Goal: Find specific page/section: Find specific page/section

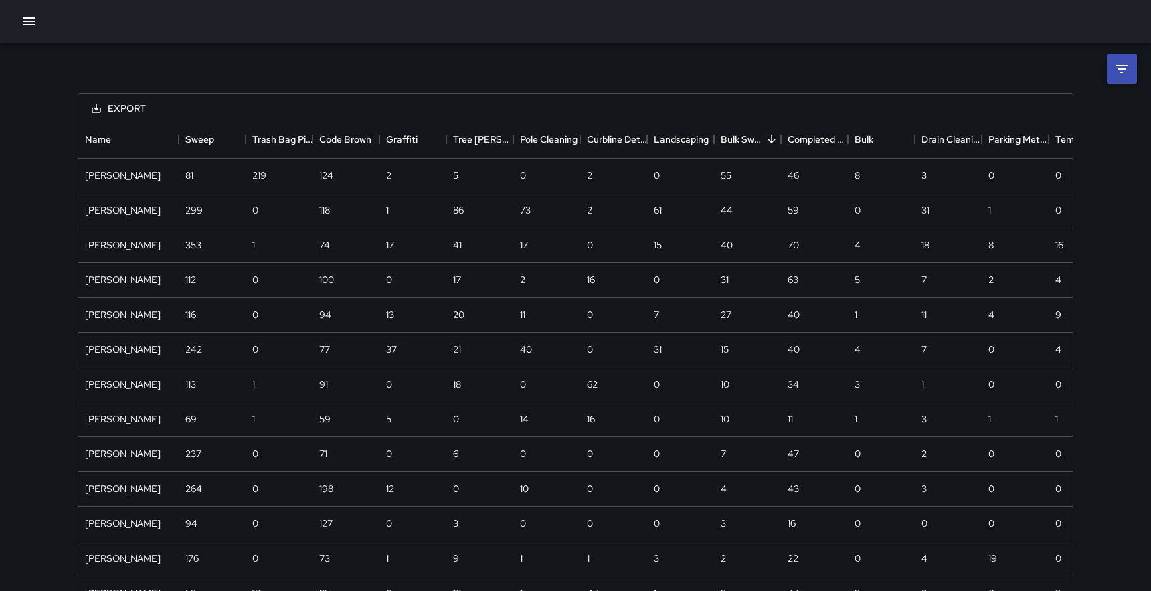
scroll to position [977, 994]
click at [29, 19] on icon "button" at bounding box center [29, 21] width 16 height 16
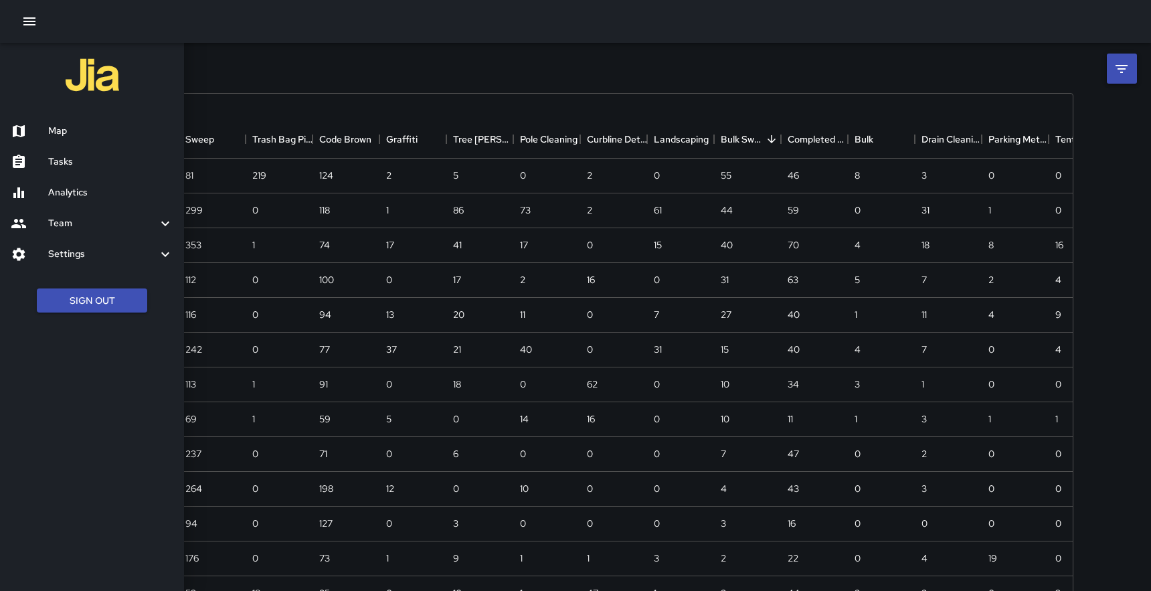
click at [407, 89] on div at bounding box center [575, 295] width 1151 height 591
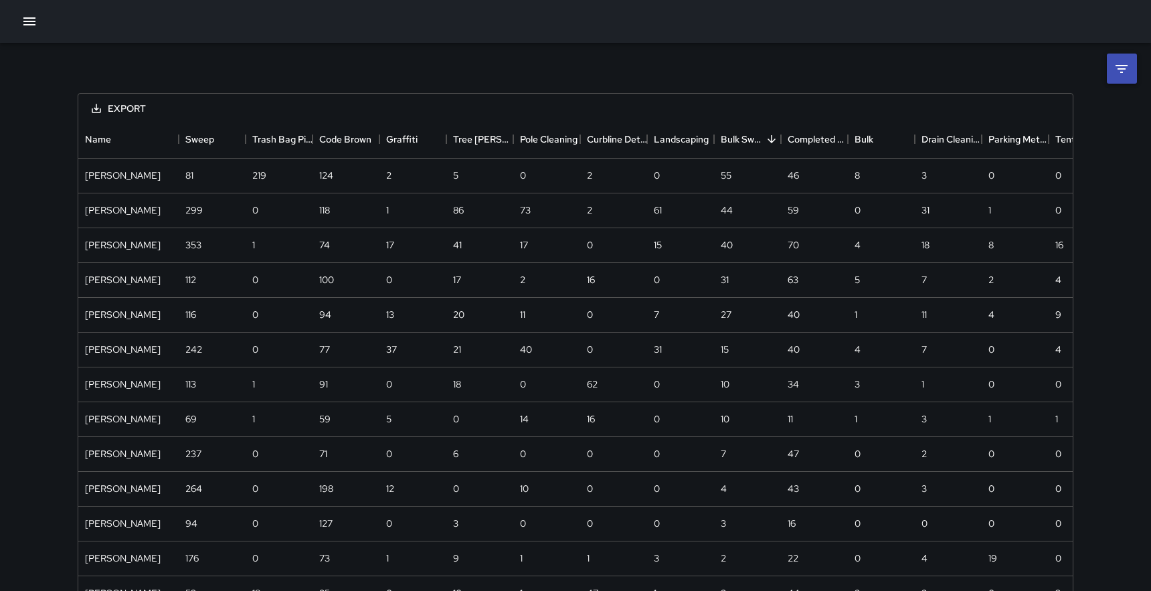
click at [29, 24] on icon "button" at bounding box center [29, 21] width 12 height 8
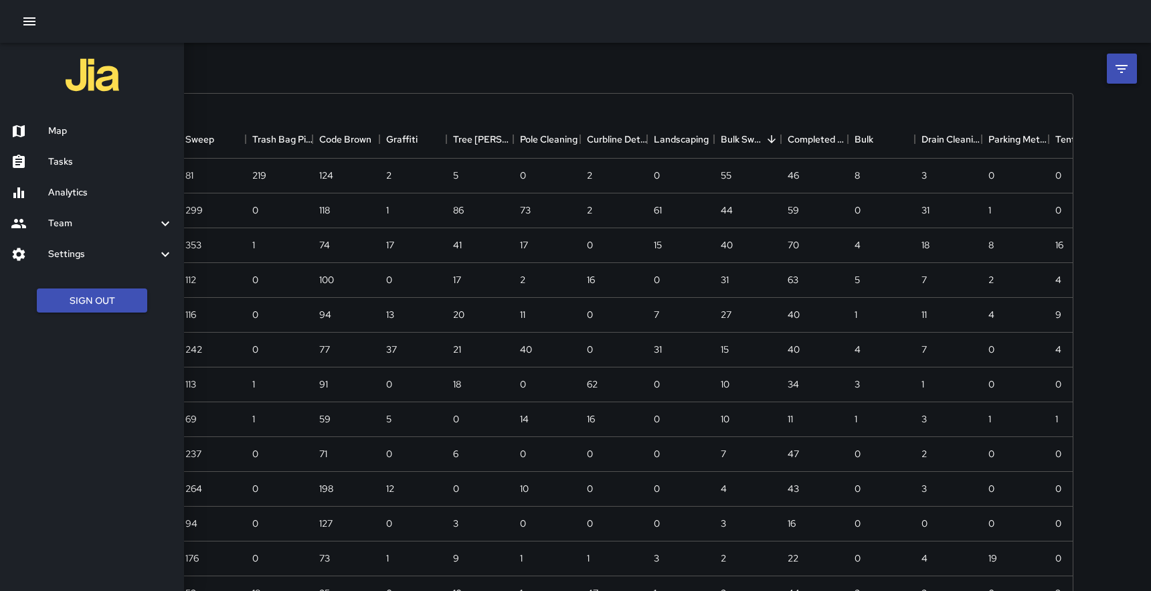
click at [68, 161] on h6 "Tasks" at bounding box center [110, 162] width 125 height 15
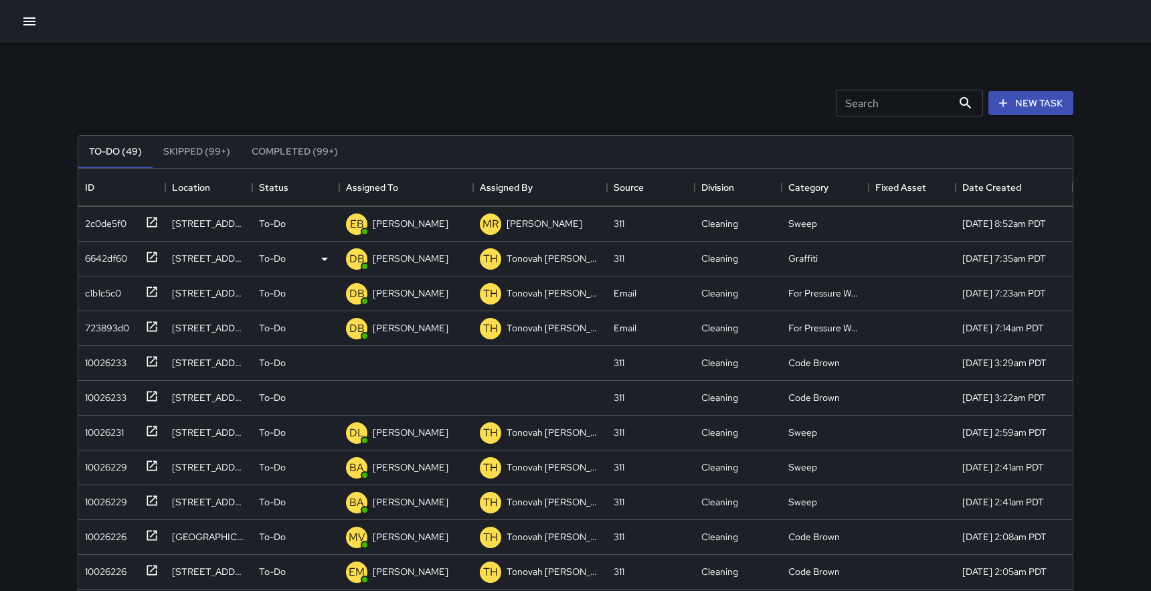
scroll to position [72, 0]
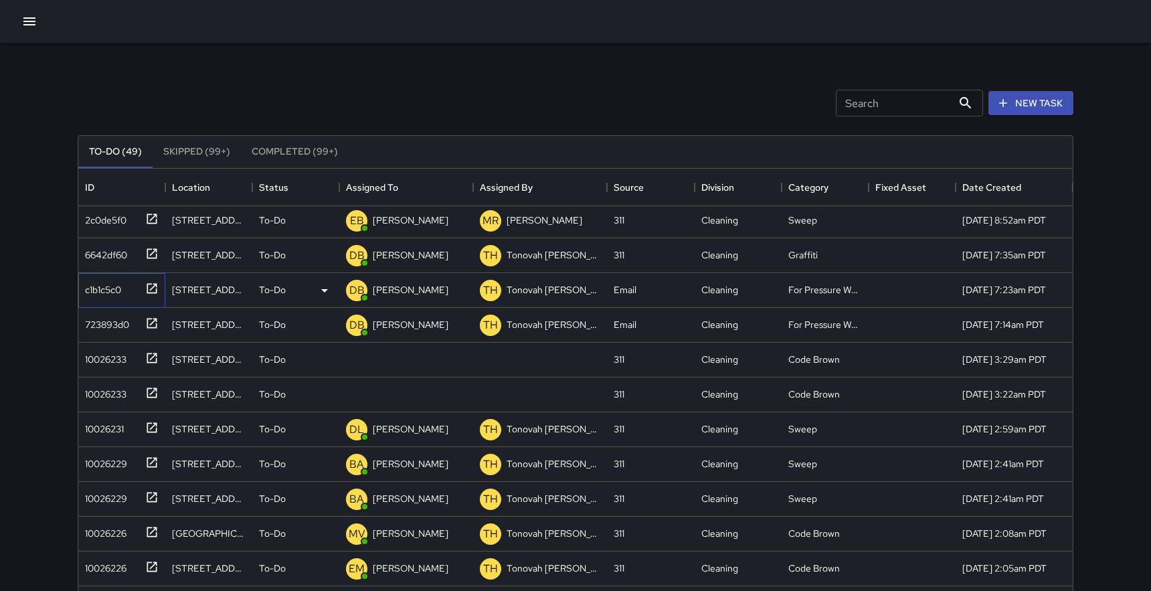
click at [154, 286] on icon at bounding box center [152, 288] width 10 height 10
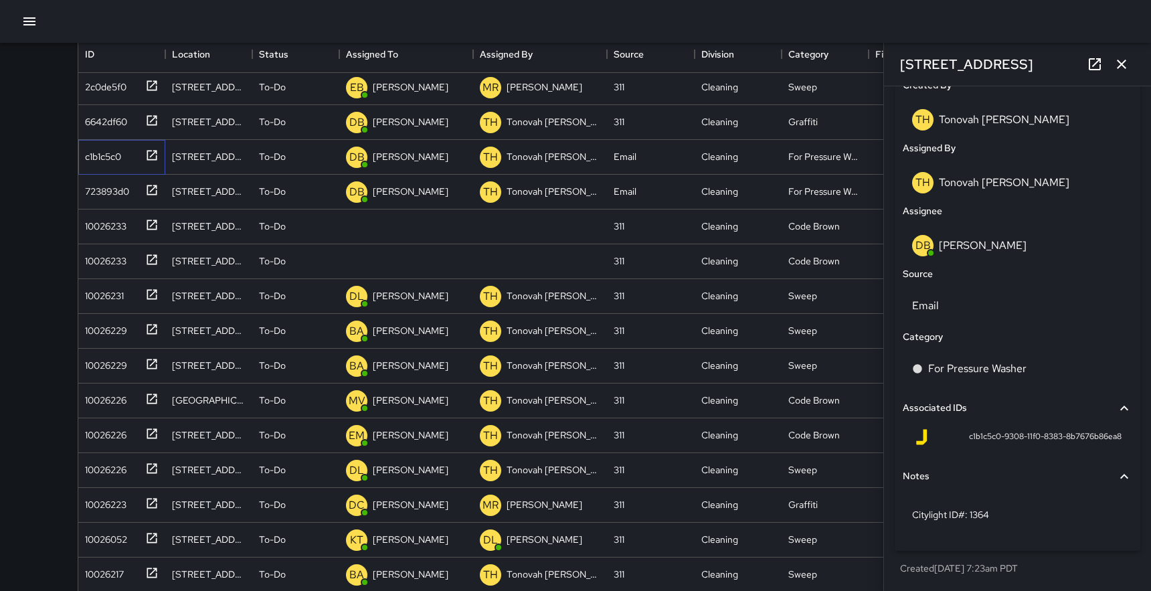
scroll to position [199, 0]
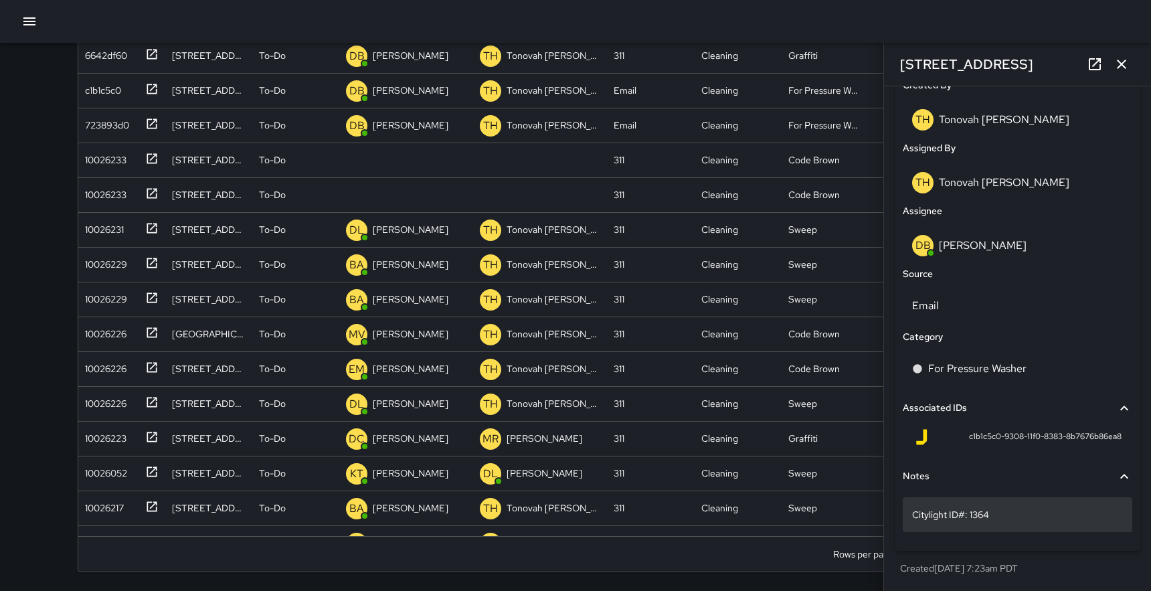
click at [951, 513] on p "Citylight ID#: 1364" at bounding box center [1017, 514] width 211 height 13
click at [1047, 438] on span "c1b1c5c0-9308-11f0-8383-8b7676b86ea8" at bounding box center [1045, 436] width 153 height 13
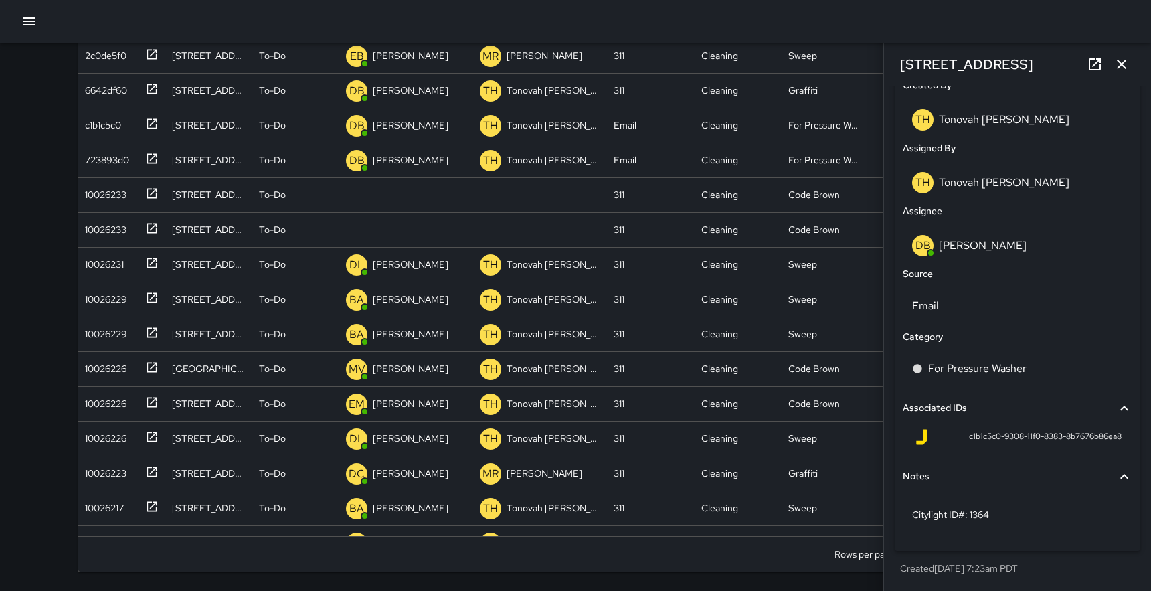
scroll to position [142, 0]
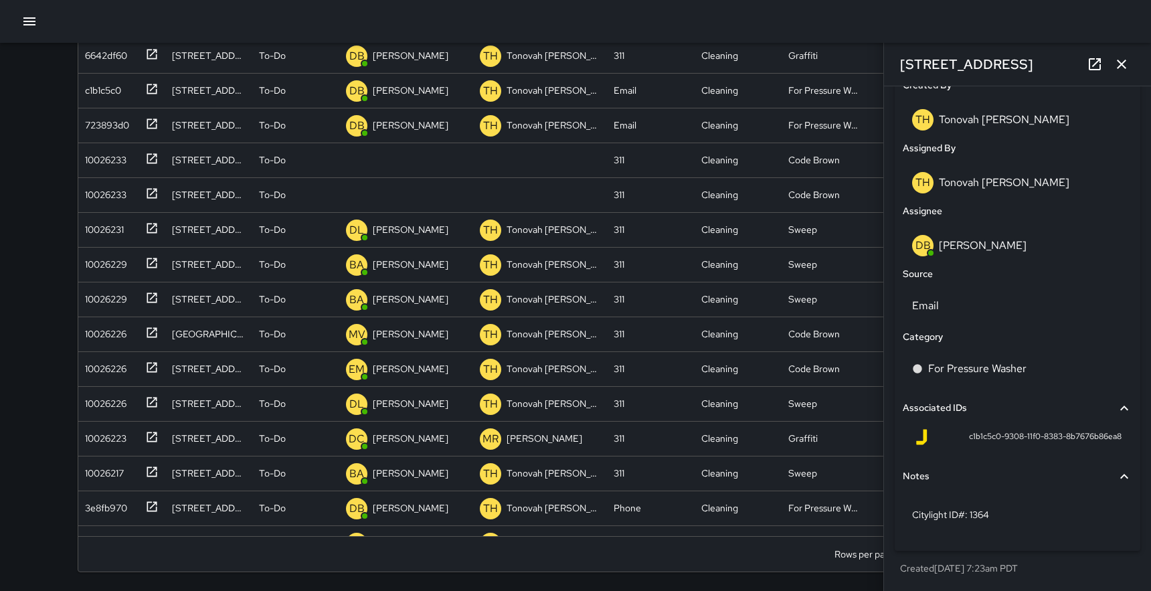
click at [33, 13] on button "button" at bounding box center [29, 21] width 27 height 27
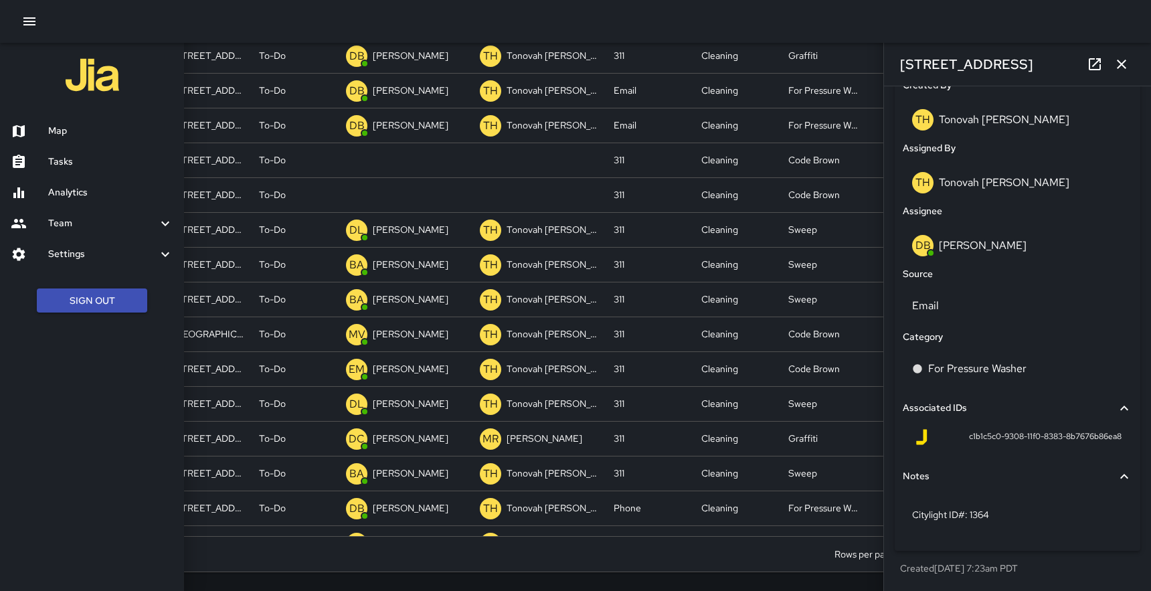
click at [54, 121] on div "Map" at bounding box center [92, 131] width 184 height 31
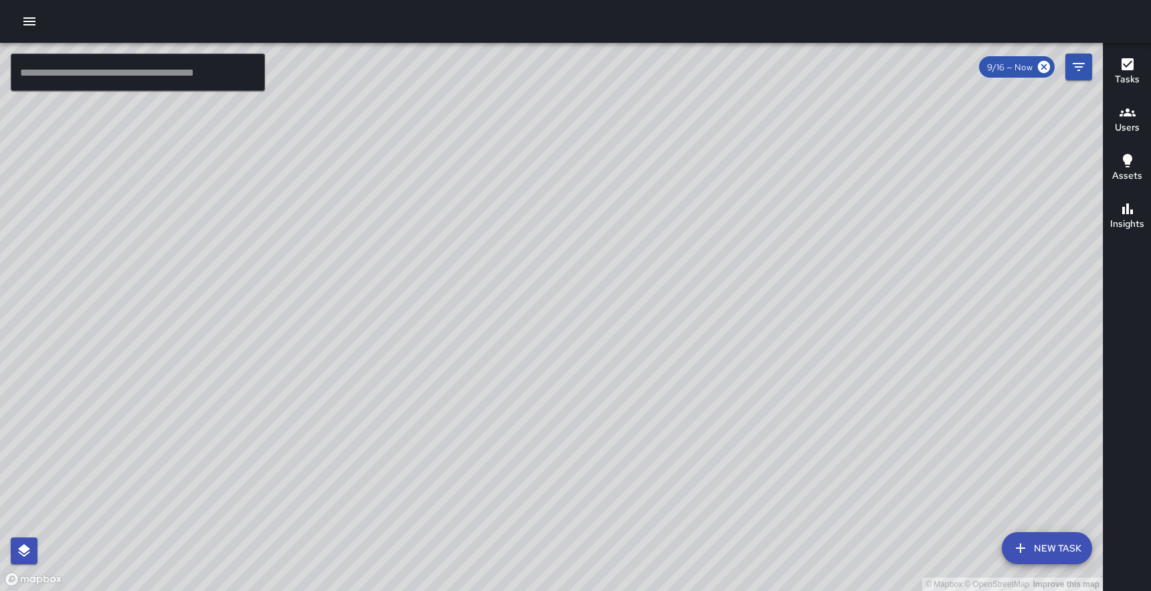
drag, startPoint x: 502, startPoint y: 541, endPoint x: 361, endPoint y: 558, distance: 141.5
click at [361, 558] on div "© Mapbox © OpenStreetMap Improve this map" at bounding box center [551, 317] width 1103 height 548
drag, startPoint x: 567, startPoint y: 374, endPoint x: 316, endPoint y: 167, distance: 325.2
click at [286, 128] on div "© Mapbox © OpenStreetMap Improve this map" at bounding box center [551, 317] width 1103 height 548
drag, startPoint x: 741, startPoint y: 446, endPoint x: 711, endPoint y: 422, distance: 38.5
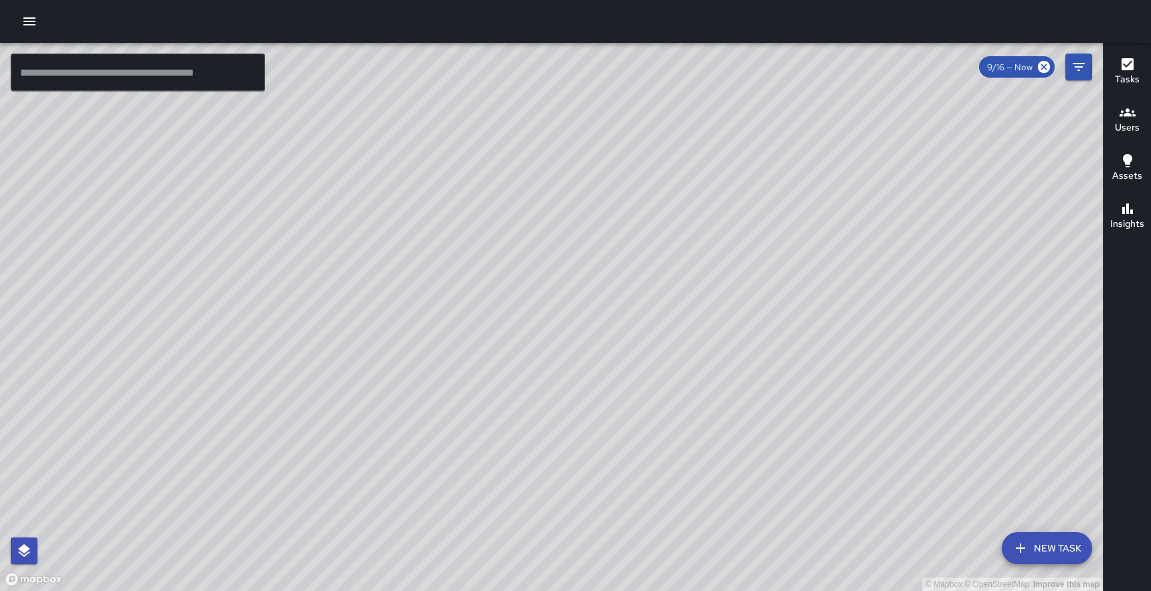
click at [711, 422] on div "© Mapbox © OpenStreetMap Improve this map" at bounding box center [551, 317] width 1103 height 548
drag, startPoint x: 711, startPoint y: 422, endPoint x: 715, endPoint y: 392, distance: 29.7
click at [715, 392] on div "© Mapbox © OpenStreetMap Improve this map" at bounding box center [551, 317] width 1103 height 548
